Goal: Task Accomplishment & Management: Manage account settings

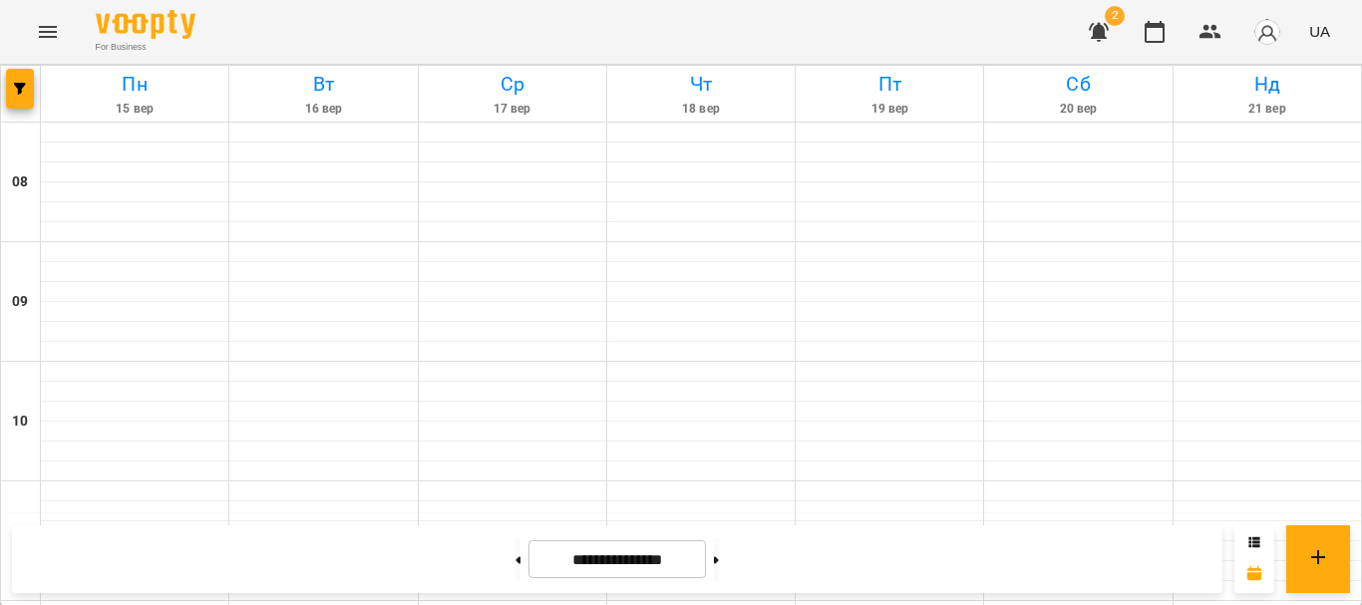
scroll to position [997, 0]
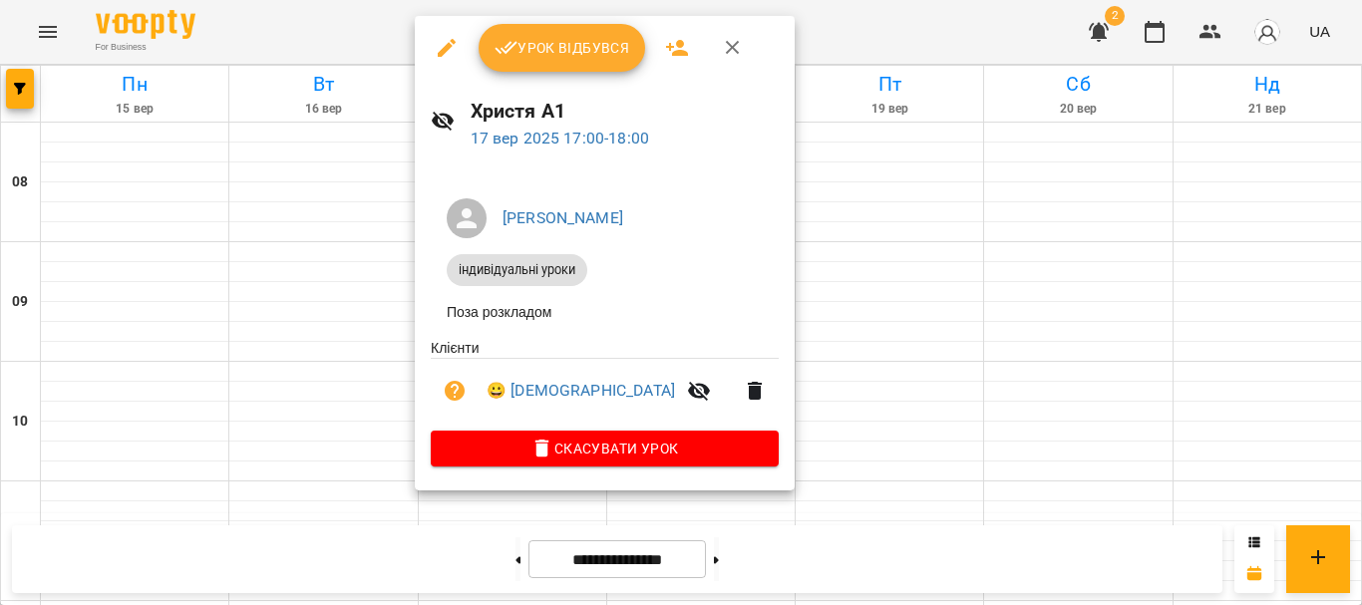
click at [551, 60] on span "Урок відбувся" at bounding box center [563, 48] width 136 height 24
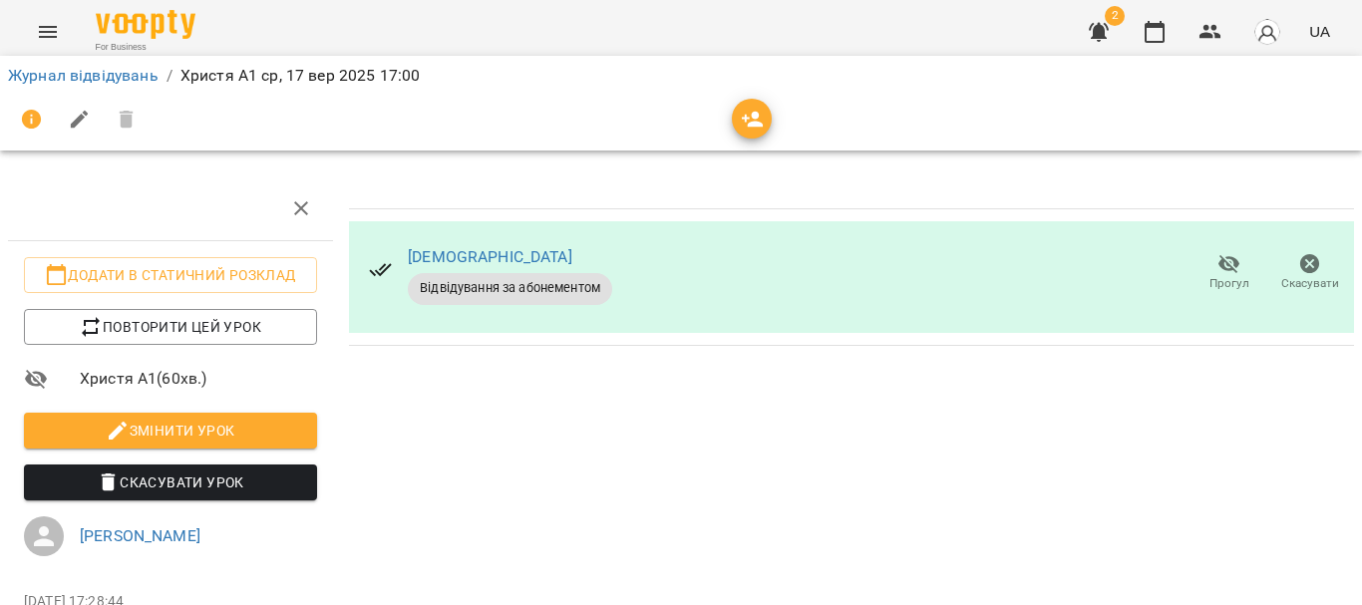
click at [21, 35] on div "For Business 2 UA" at bounding box center [681, 32] width 1362 height 64
click at [47, 34] on icon "Menu" at bounding box center [48, 32] width 24 height 24
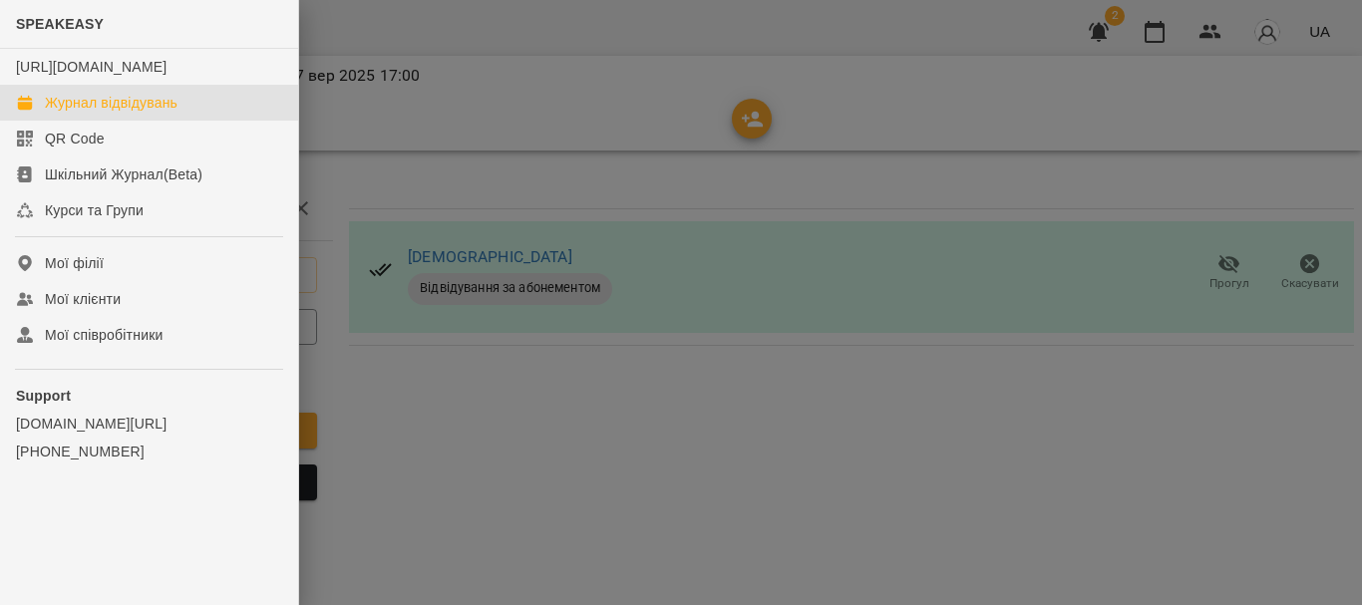
click at [110, 113] on div "Журнал відвідувань" at bounding box center [111, 103] width 133 height 20
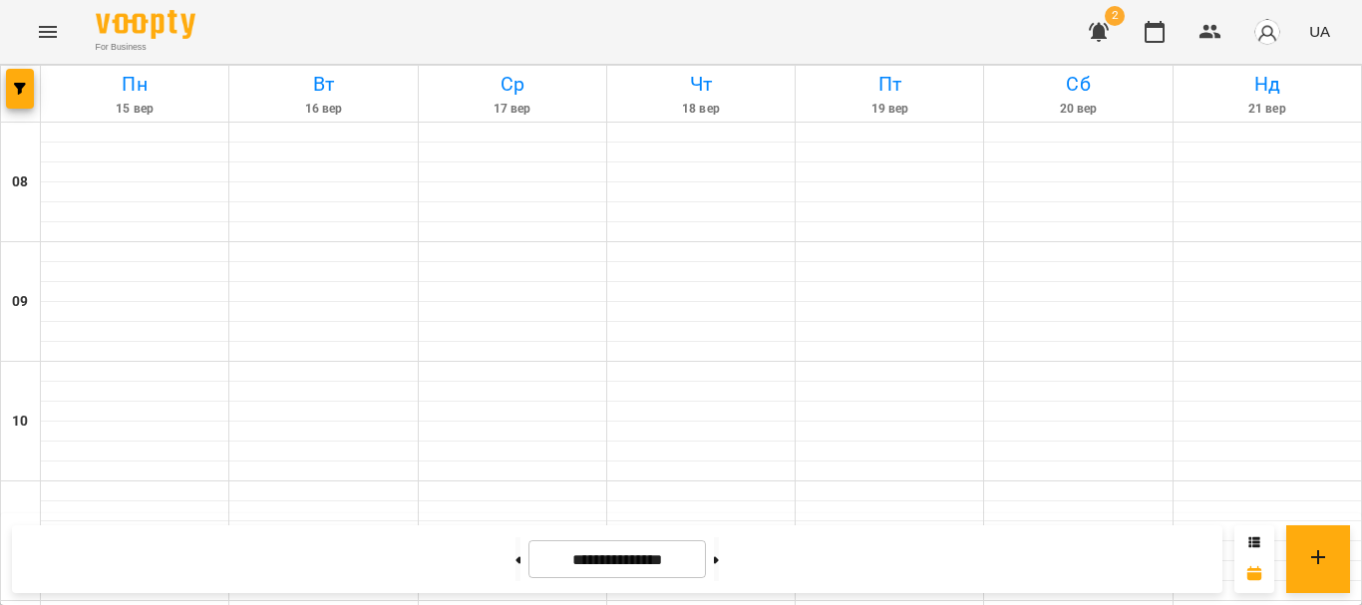
scroll to position [1196, 0]
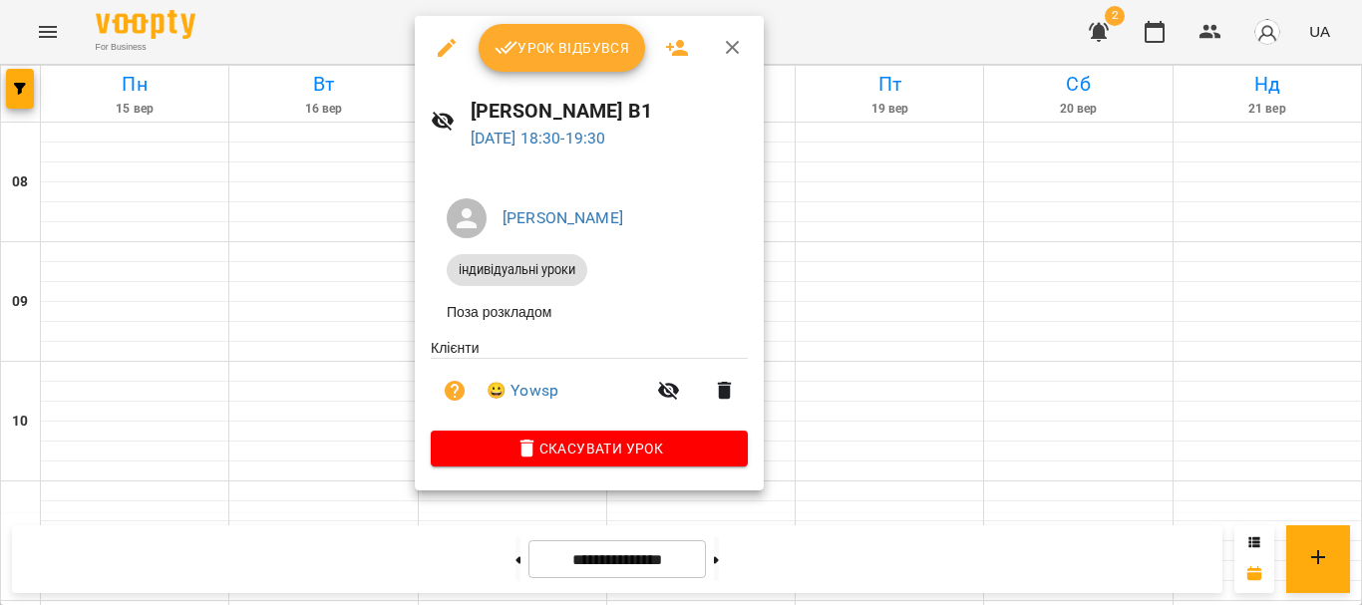
click at [545, 51] on span "Урок відбувся" at bounding box center [563, 48] width 136 height 24
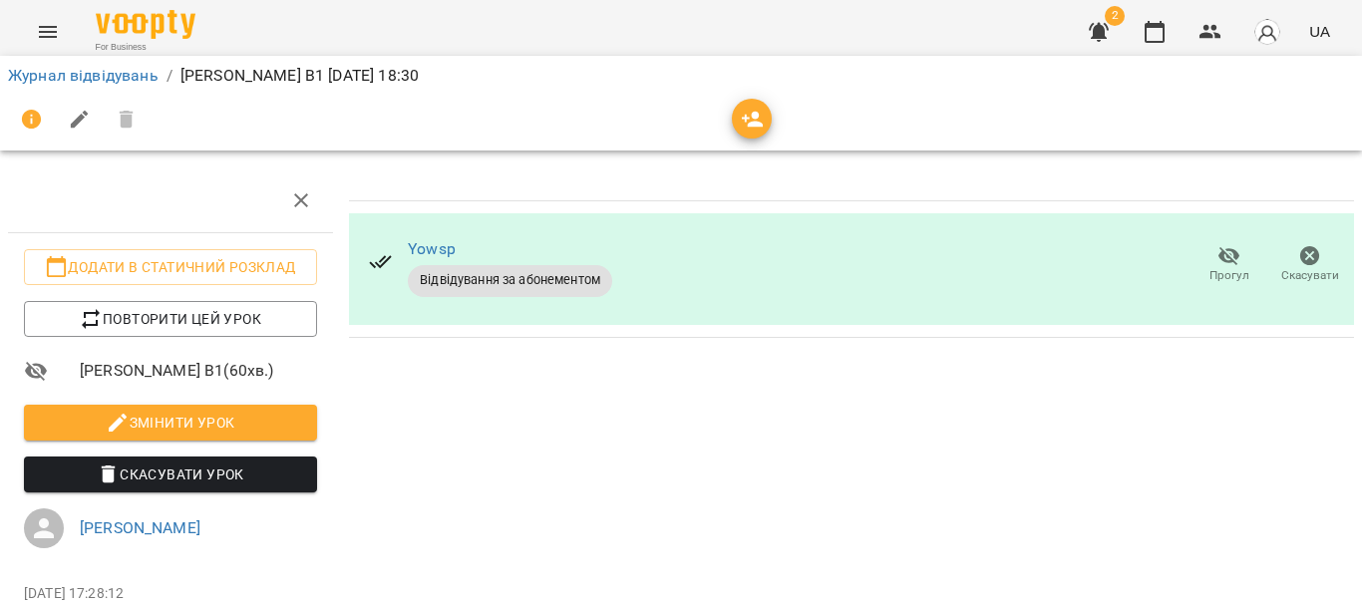
scroll to position [100, 0]
click at [51, 26] on icon "Menu" at bounding box center [48, 32] width 24 height 24
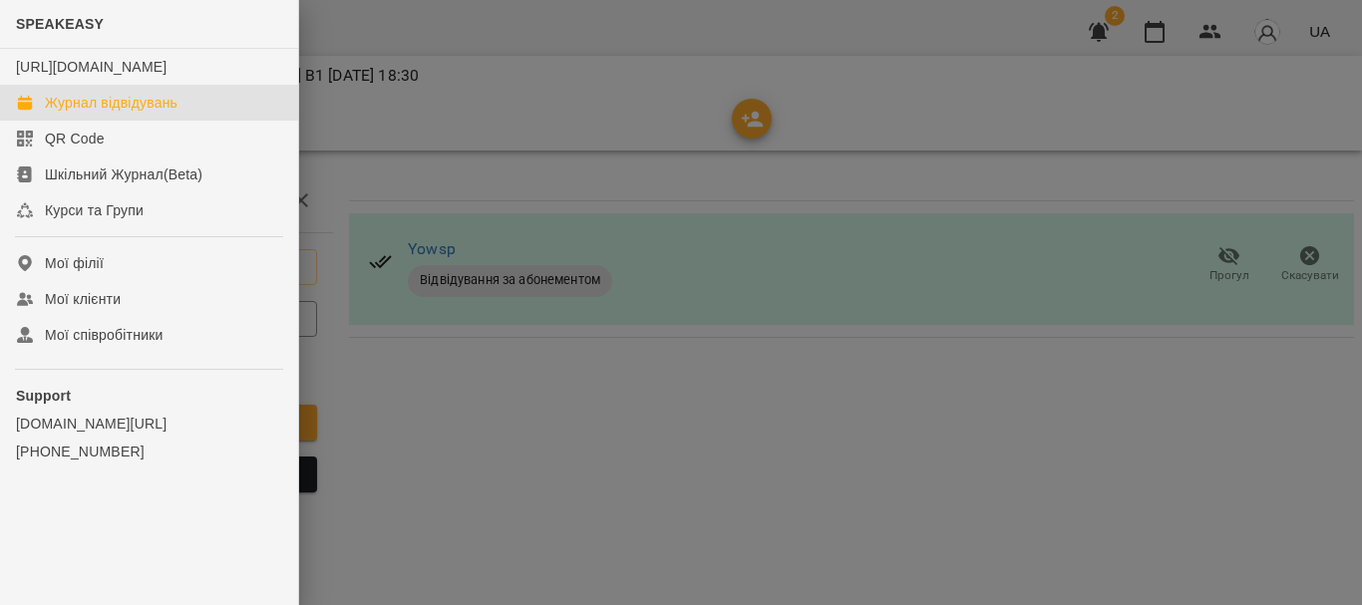
click at [90, 113] on div "Журнал відвідувань" at bounding box center [111, 103] width 133 height 20
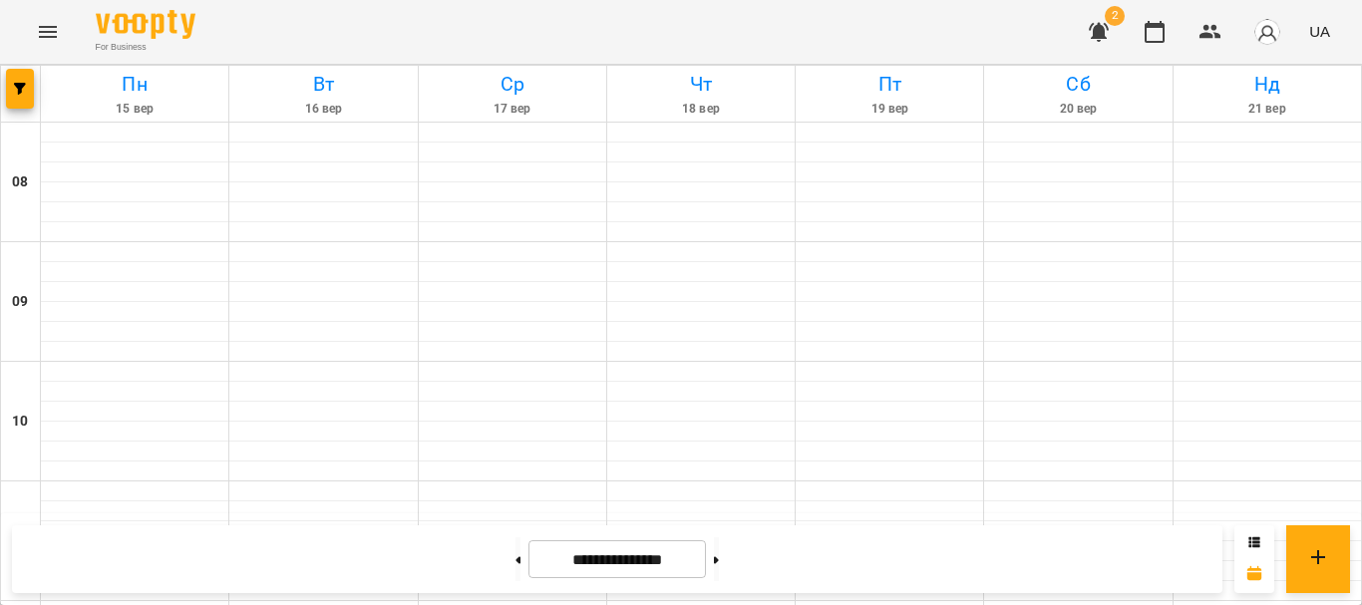
scroll to position [1097, 0]
click at [1096, 25] on icon "button" at bounding box center [1099, 32] width 24 height 24
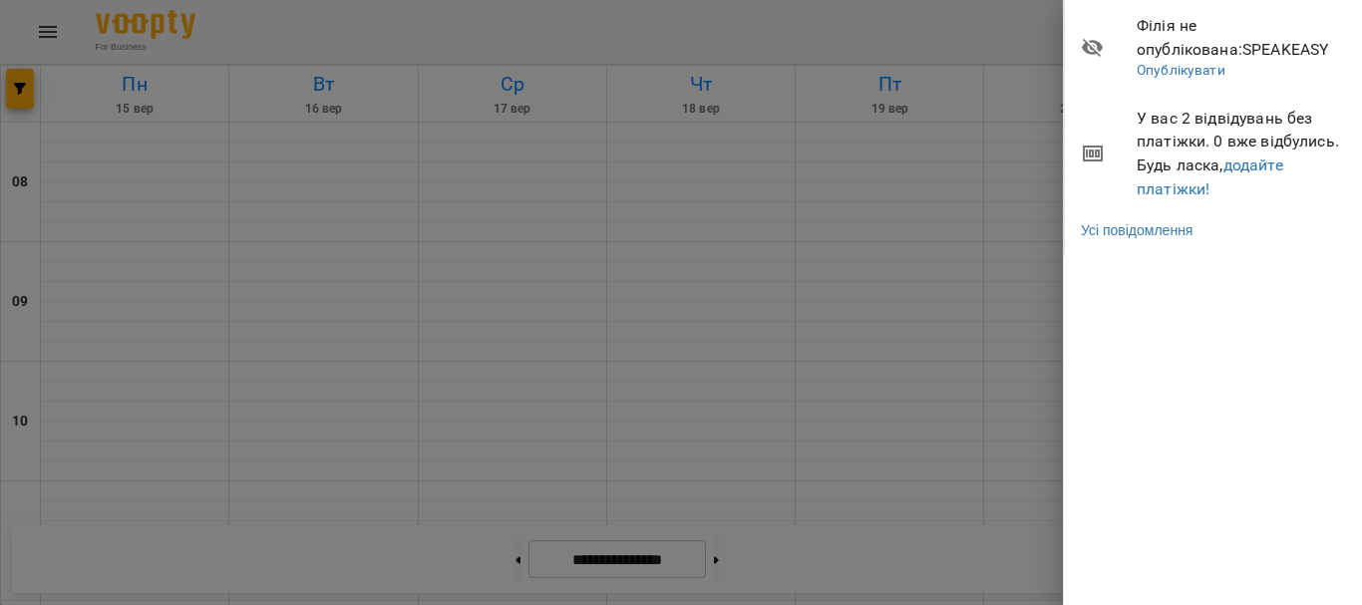
click at [1228, 140] on span "У вас 2 відвідувань без платіжки. 0 вже відбулись. Будь ласка, додайте платіжки!" at bounding box center [1242, 154] width 210 height 94
click at [1235, 170] on link "додайте платіжки!" at bounding box center [1210, 177] width 147 height 43
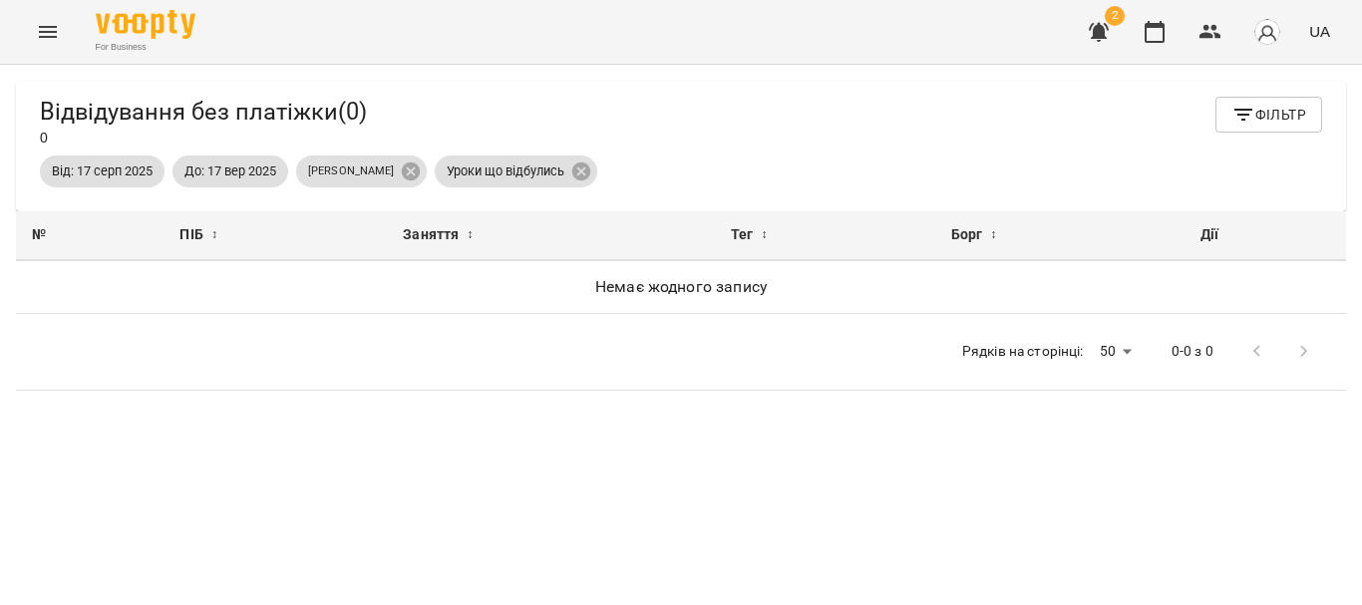
click at [1122, 35] on div "2 UA" at bounding box center [1206, 32] width 263 height 52
click at [1121, 35] on button "button" at bounding box center [1099, 32] width 48 height 48
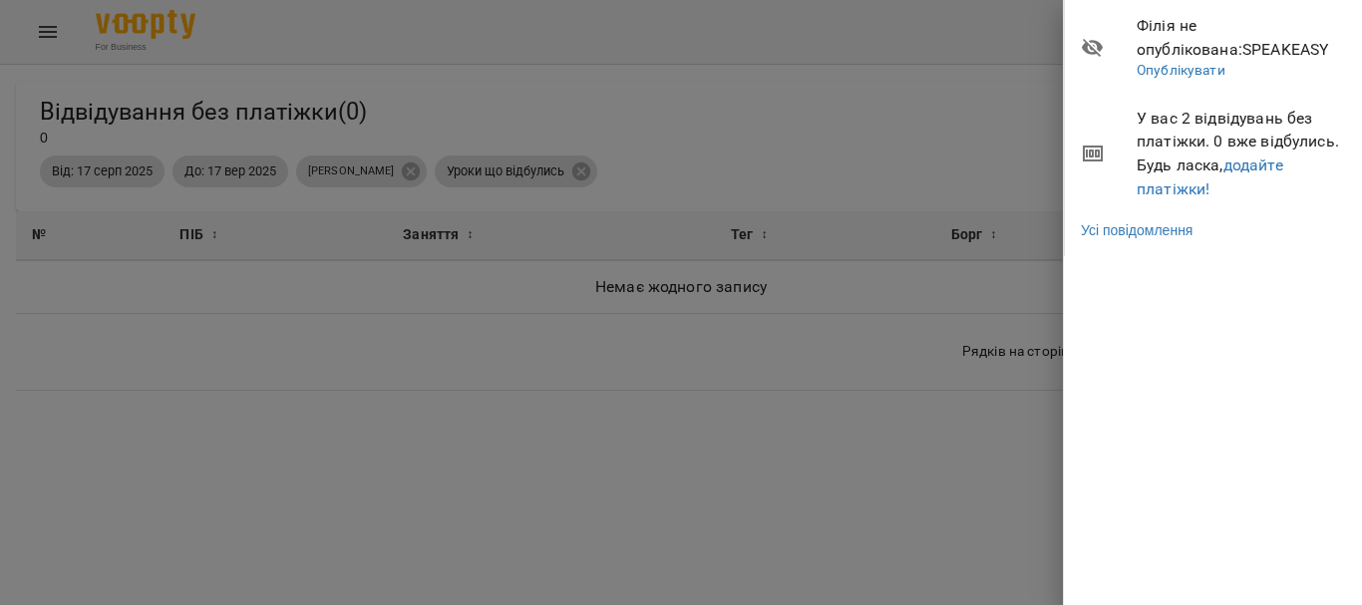
click at [1115, 203] on li "У вас 2 відвідувань без платіжки. 0 вже відбулись. Будь ласка, додайте платіжки!" at bounding box center [1214, 154] width 298 height 118
click at [1116, 216] on li "Усі повідомлення" at bounding box center [1214, 230] width 298 height 36
click at [1120, 232] on link "Усі повідомлення" at bounding box center [1137, 230] width 112 height 20
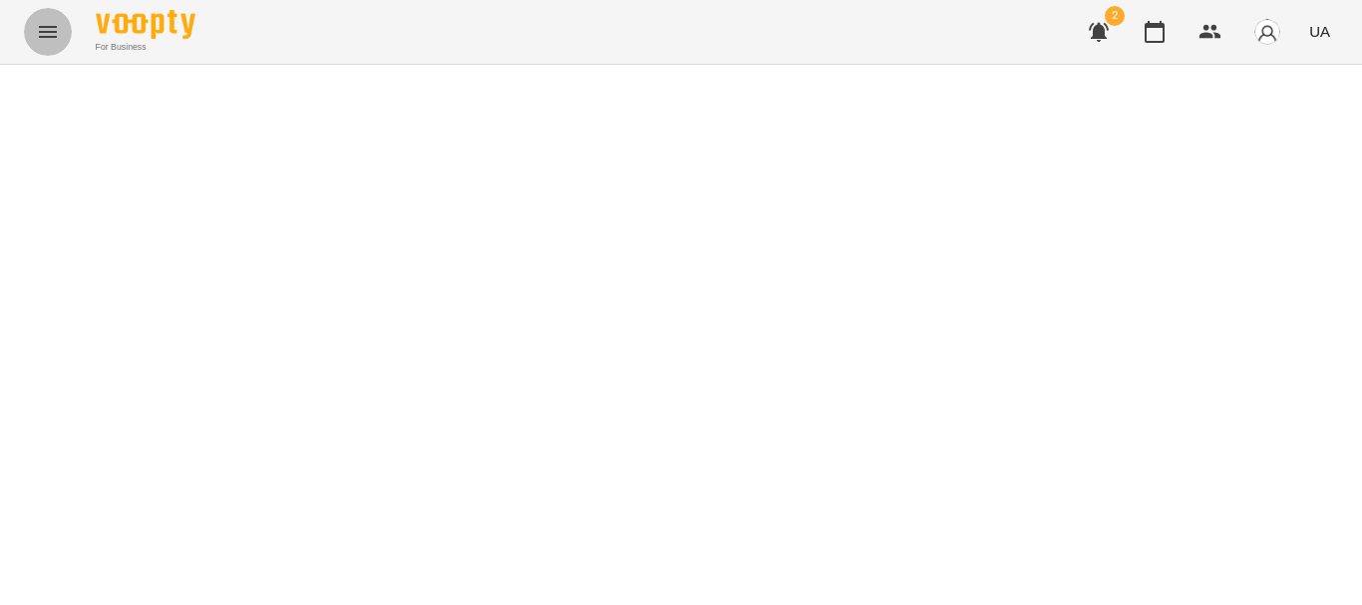
click at [47, 37] on icon "Menu" at bounding box center [48, 32] width 18 height 12
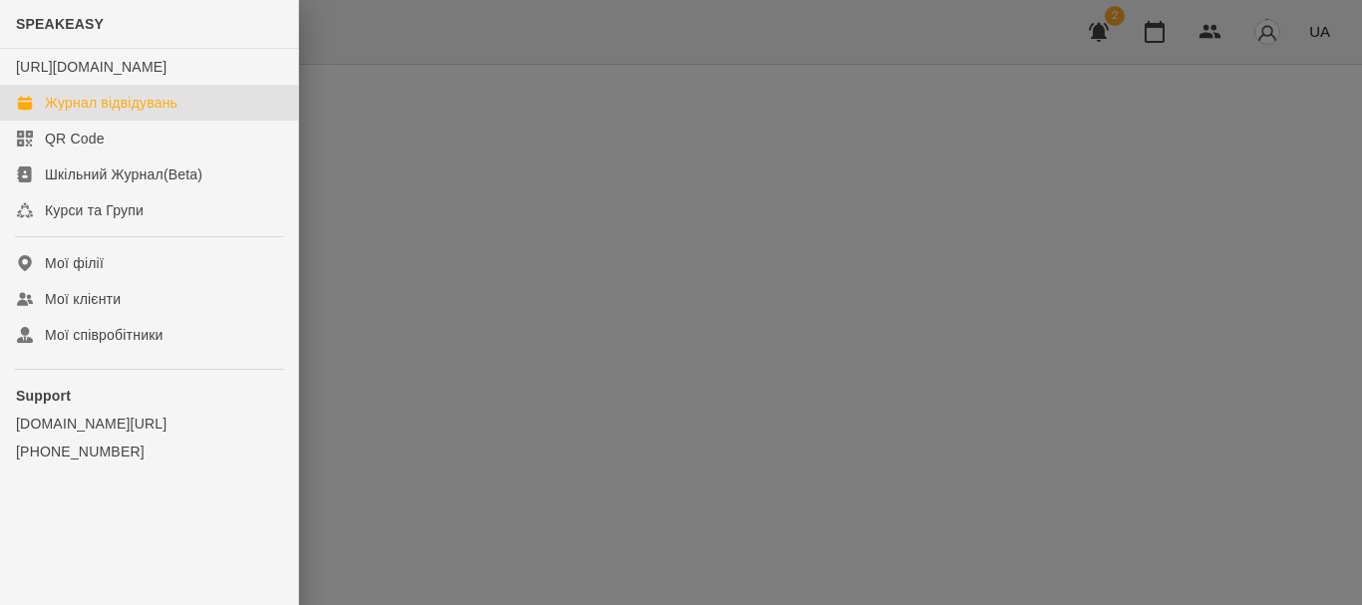
click at [114, 113] on div "Журнал відвідувань" at bounding box center [111, 103] width 133 height 20
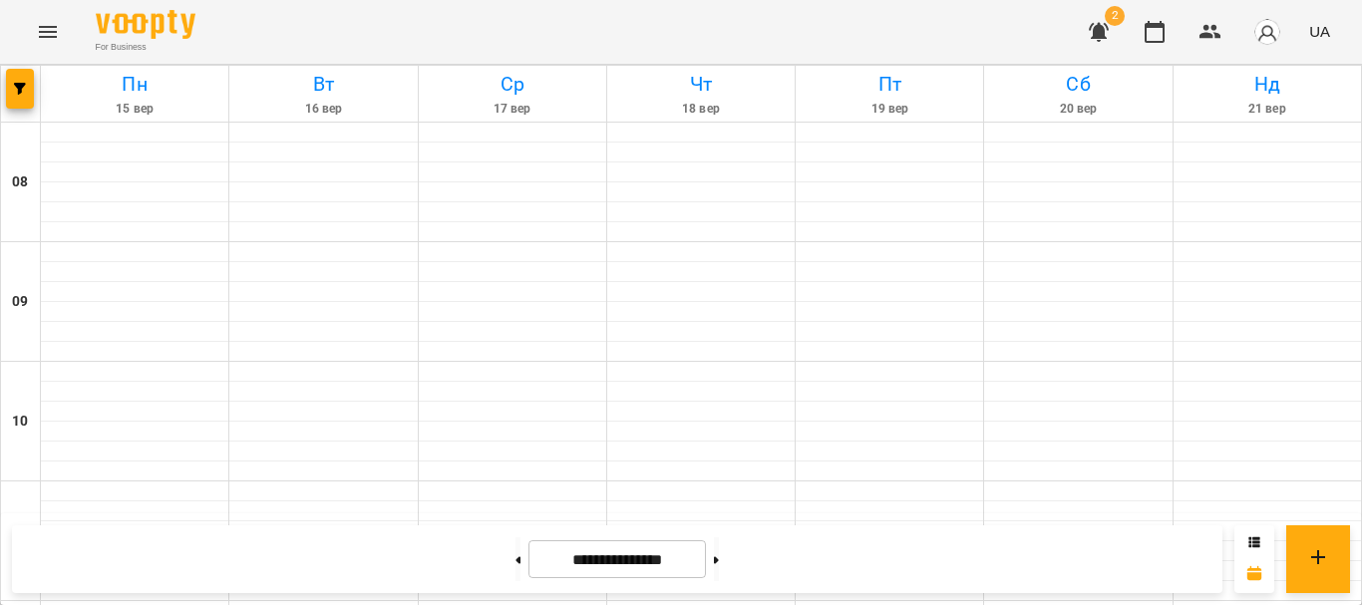
scroll to position [897, 0]
